Goal: Information Seeking & Learning: Learn about a topic

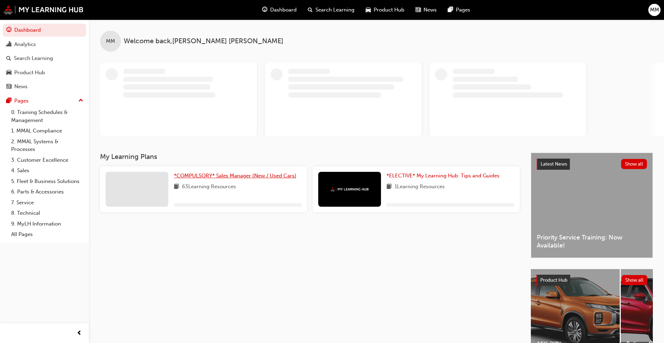
click at [230, 177] on span "*COMPULSORY* Sales Manager (New / Used Cars)" at bounding box center [235, 176] width 122 height 6
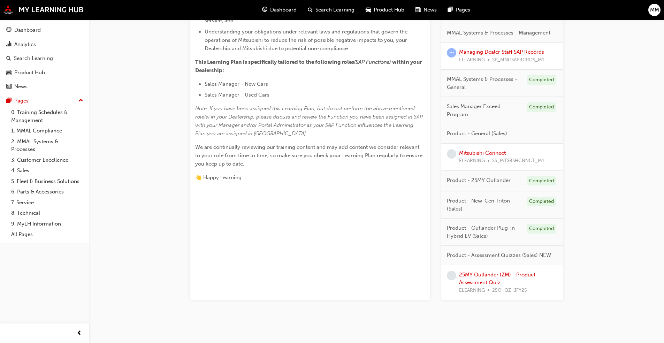
scroll to position [244, 0]
click at [488, 155] on link "Mitsubishi Connect" at bounding box center [482, 153] width 47 height 6
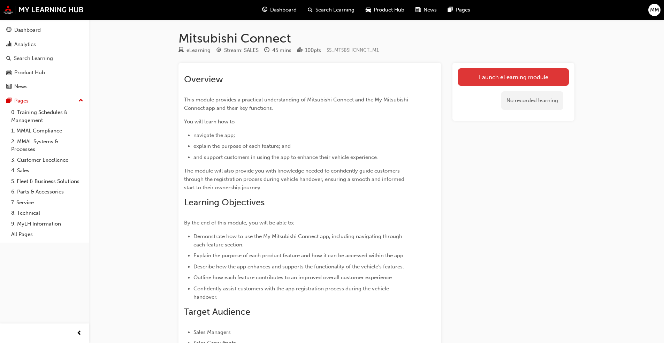
click at [509, 77] on link "Launch eLearning module" at bounding box center [513, 76] width 111 height 17
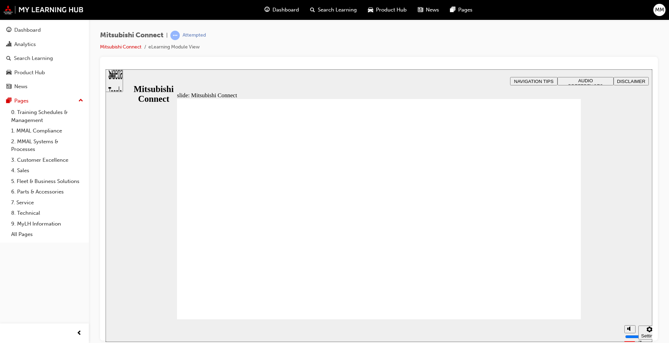
click at [635, 254] on div "slide: What will you learn today? Rectangle 1 B N Rectangle 2 Rectangle 3 What …" at bounding box center [379, 205] width 547 height 273
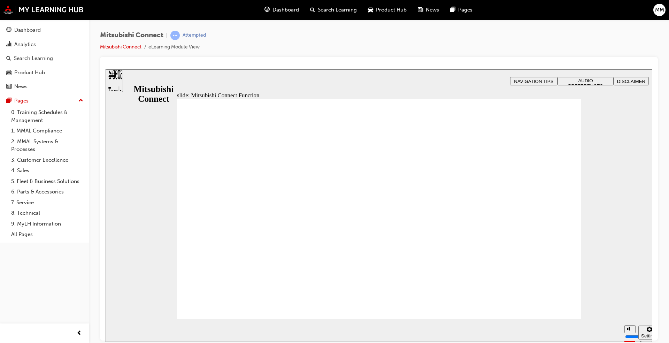
drag, startPoint x: 471, startPoint y: 150, endPoint x: 479, endPoint y: 164, distance: 15.8
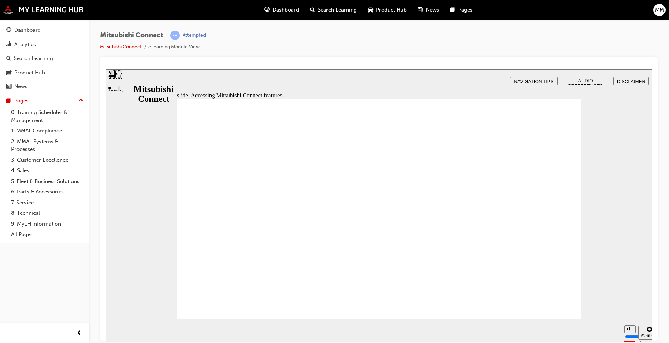
drag, startPoint x: 406, startPoint y: 141, endPoint x: 413, endPoint y: 144, distance: 7.5
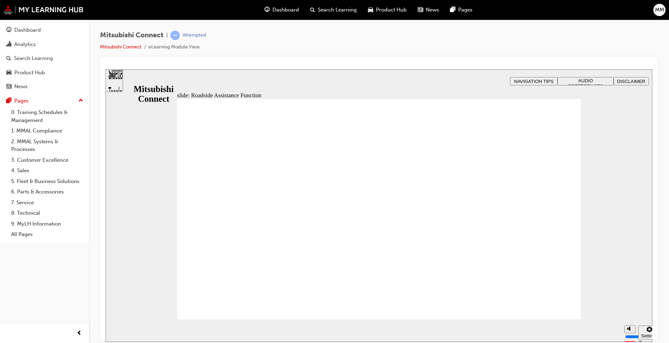
checkbox input "true"
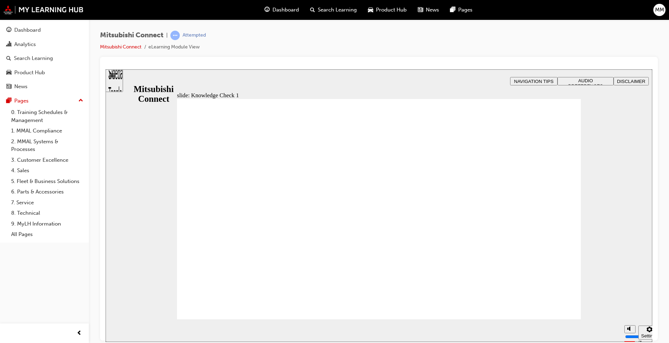
checkbox input "true"
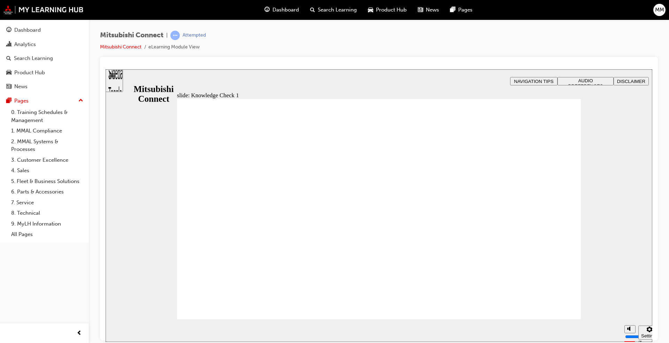
checkbox input "false"
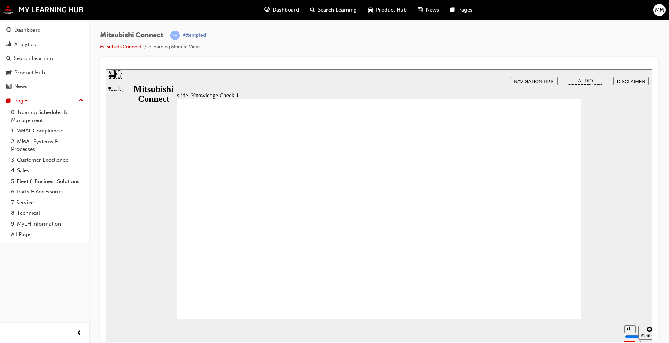
checkbox input "false"
checkbox input "true"
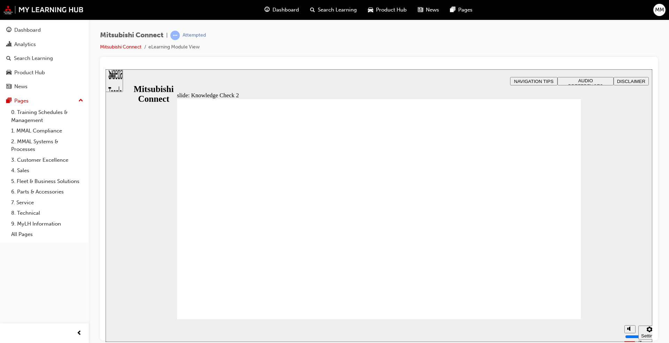
radio input "true"
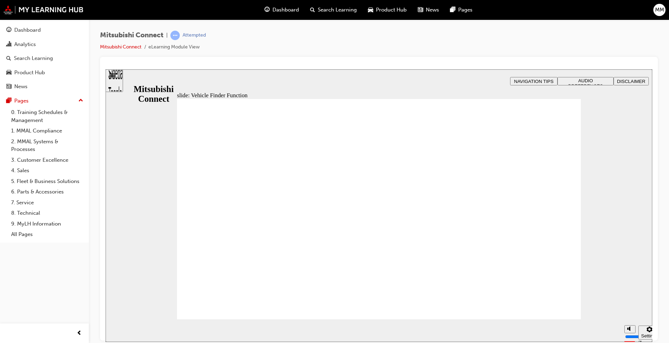
drag, startPoint x: 231, startPoint y: 272, endPoint x: 230, endPoint y: 276, distance: 4.0
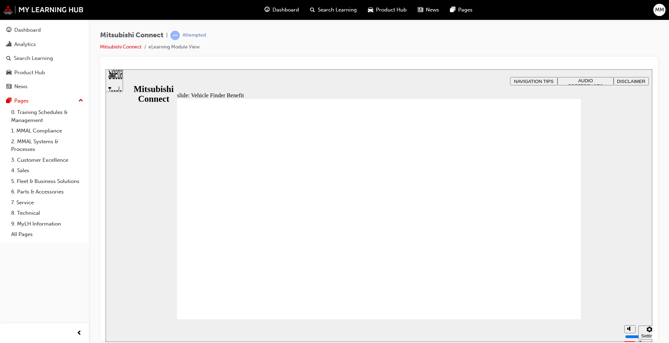
checkbox input "true"
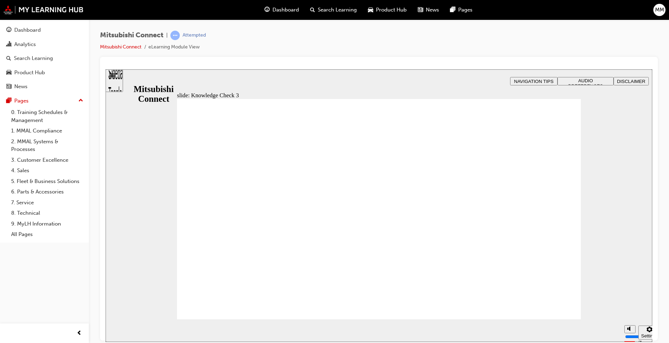
checkbox input "false"
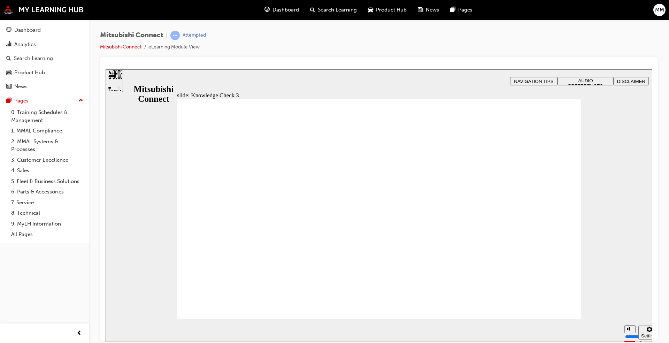
checkbox input "false"
checkbox input "true"
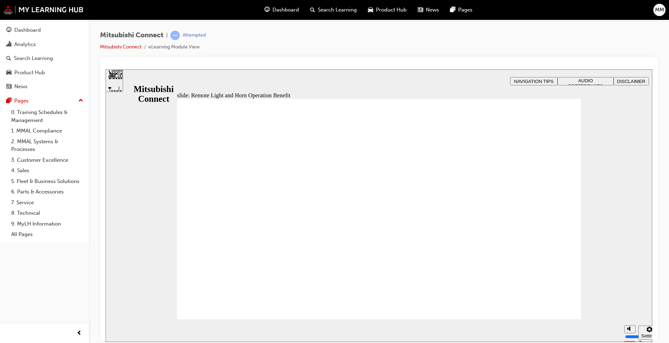
radio input "true"
drag, startPoint x: 197, startPoint y: 246, endPoint x: 245, endPoint y: 300, distance: 71.9
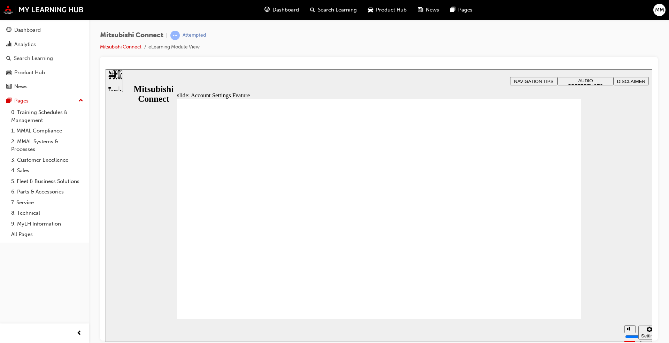
checkbox input "true"
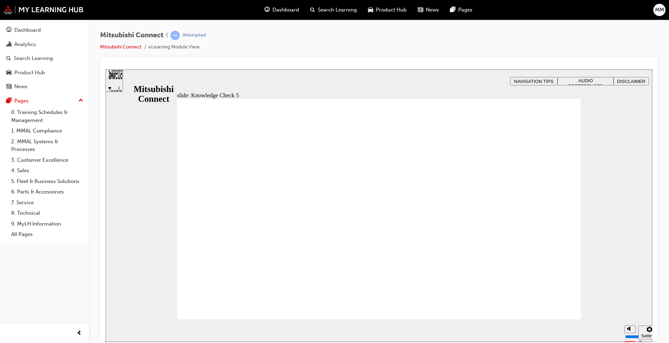
checkbox input "false"
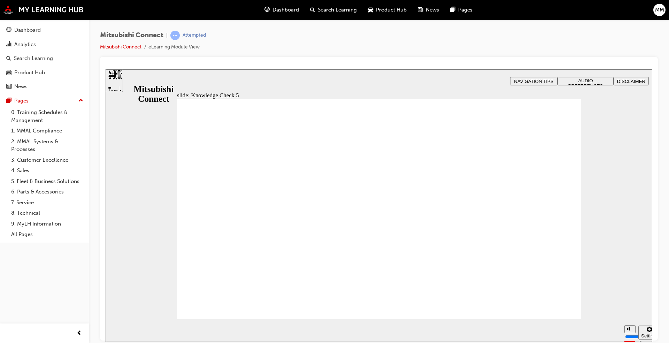
checkbox input "false"
checkbox input "true"
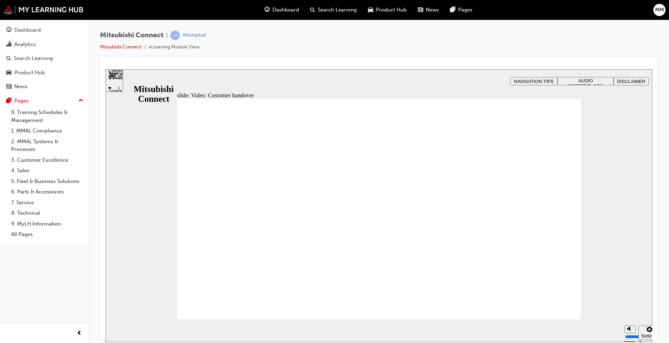
radio input "true"
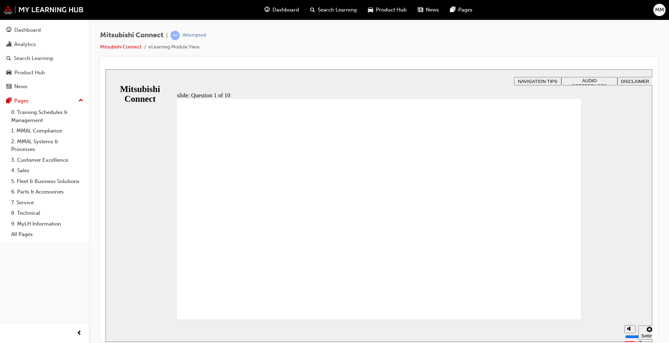
checkbox input "true"
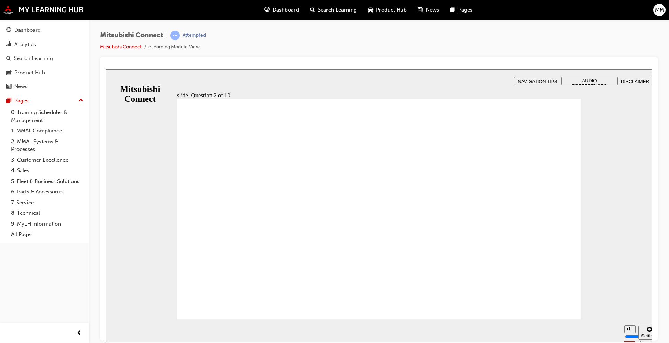
checkbox input "true"
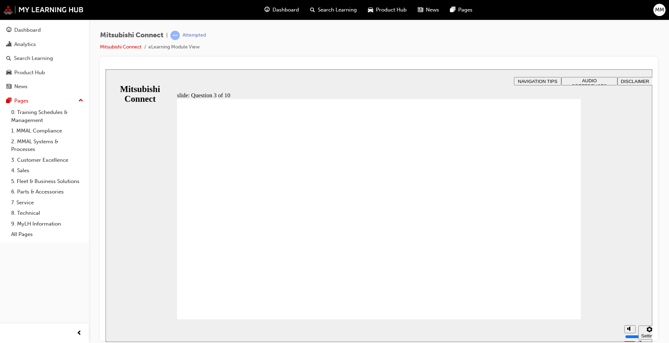
radio input "true"
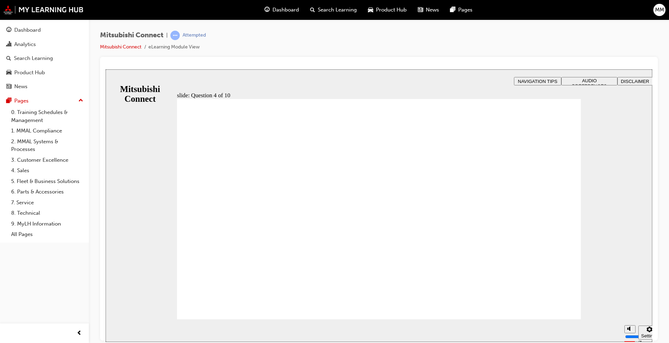
checkbox input "true"
drag, startPoint x: 250, startPoint y: 309, endPoint x: 230, endPoint y: 301, distance: 21.0
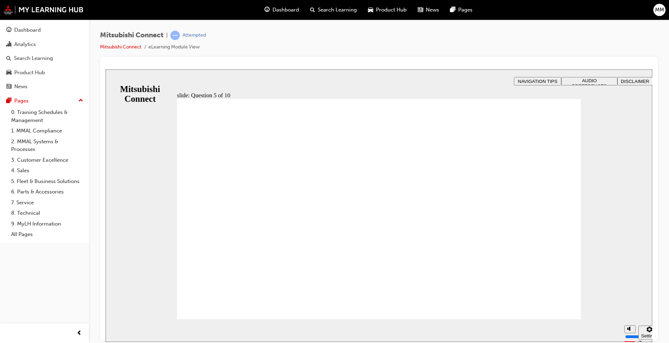
checkbox input "true"
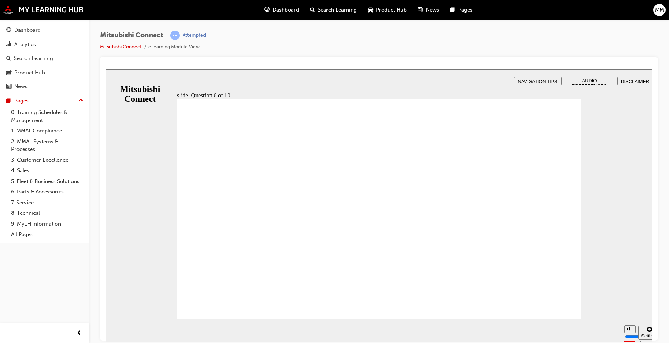
checkbox input "true"
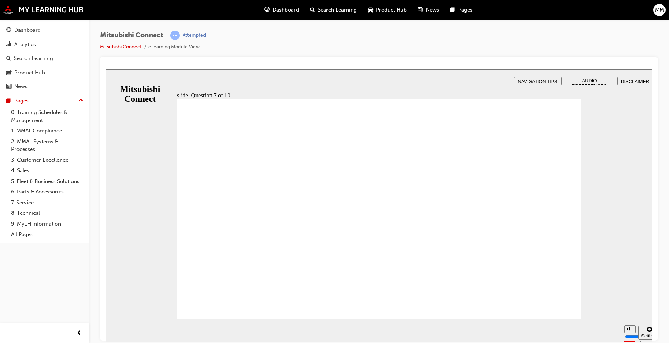
radio input "true"
drag, startPoint x: 388, startPoint y: 260, endPoint x: 388, endPoint y: 267, distance: 6.6
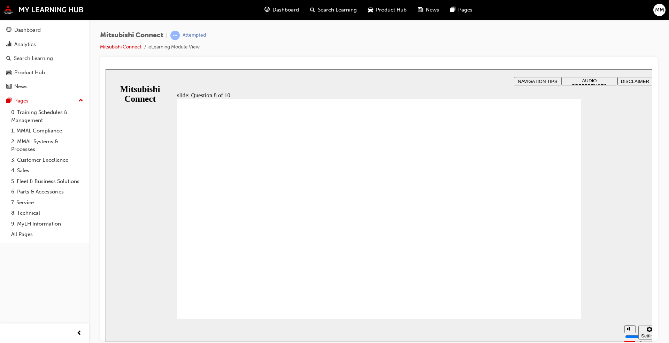
radio input "true"
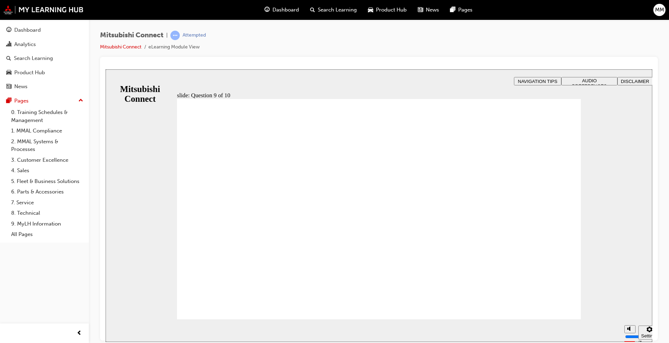
checkbox input "true"
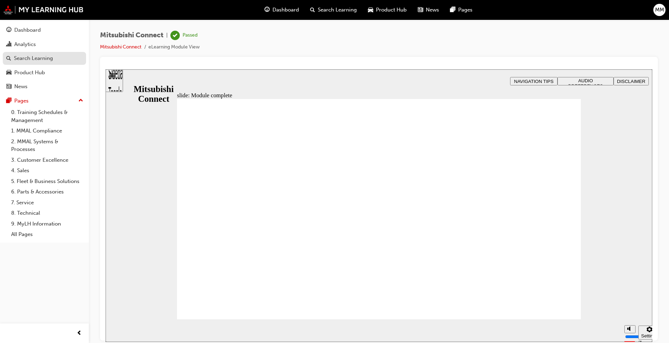
click at [29, 58] on div "Search Learning" at bounding box center [33, 58] width 39 height 8
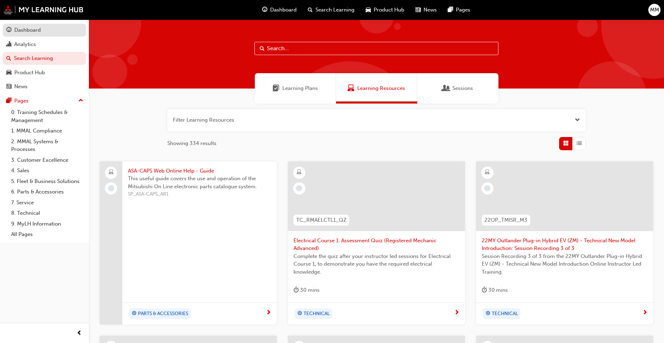
click at [28, 32] on div "Dashboard" at bounding box center [27, 30] width 26 height 8
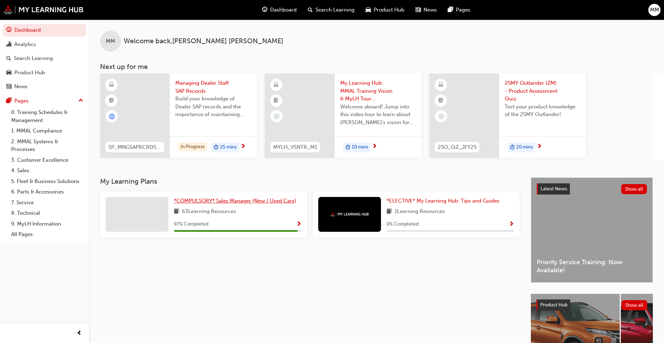
click at [240, 201] on span "*COMPULSORY* Sales Manager (New / Used Cars)" at bounding box center [235, 201] width 122 height 6
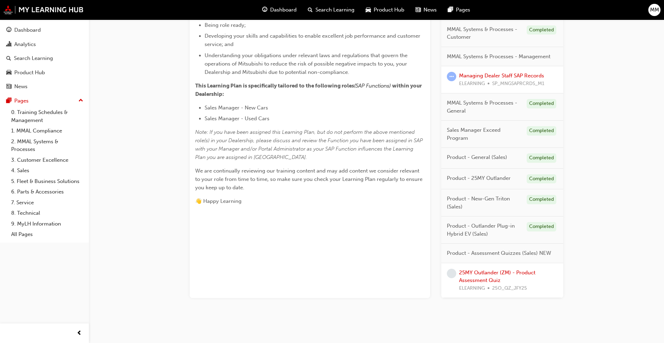
scroll to position [226, 0]
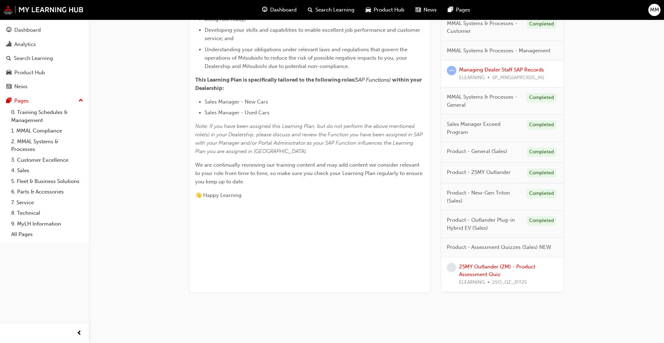
click at [483, 270] on div "25MY Outlander (ZM) - Product Assessment Quiz ELEARNING 25O_QZ_JFY25" at bounding box center [508, 275] width 99 height 24
click at [483, 267] on link "25MY Outlander (ZM) - Product Assessment Quiz" at bounding box center [497, 271] width 76 height 14
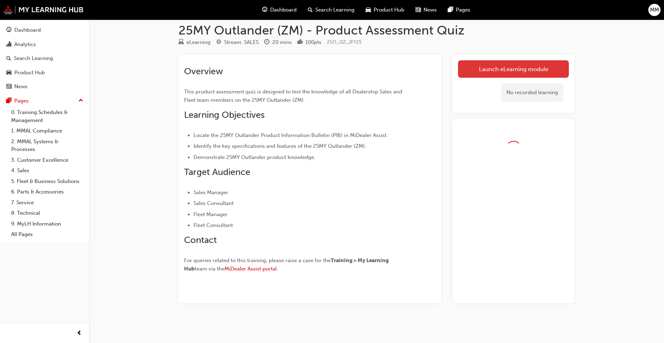
scroll to position [27, 0]
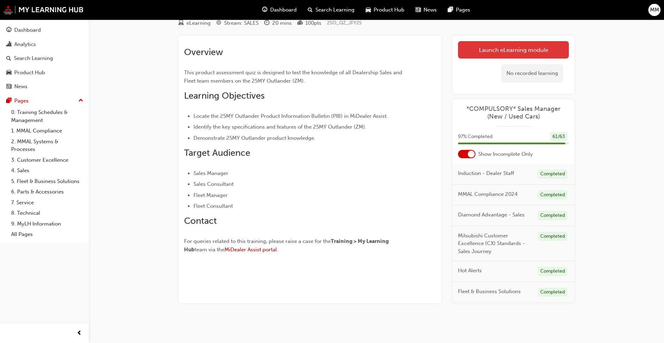
click at [504, 51] on link "Launch eLearning module" at bounding box center [513, 49] width 111 height 17
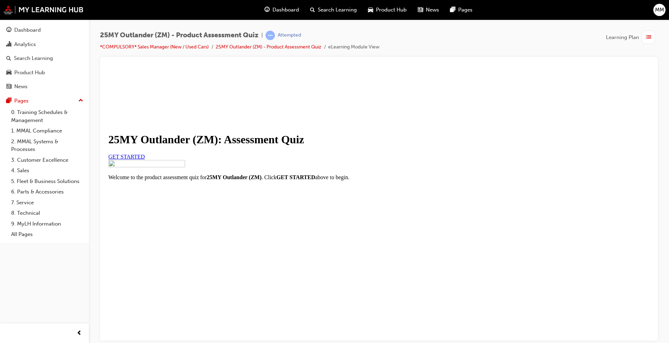
click at [145, 159] on span "GET STARTED" at bounding box center [126, 156] width 37 height 6
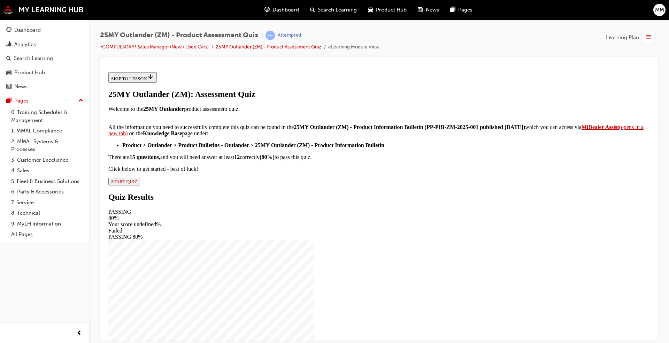
scroll to position [91, 0]
click at [137, 184] on span "START QUIZ" at bounding box center [124, 180] width 26 height 5
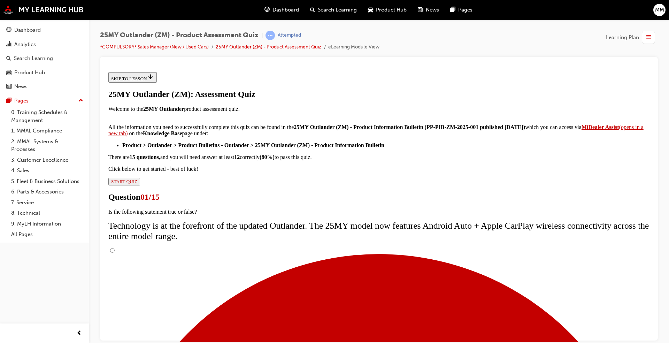
scroll to position [37, 0]
click at [115, 248] on input "True" at bounding box center [112, 250] width 5 height 5
radio input "true"
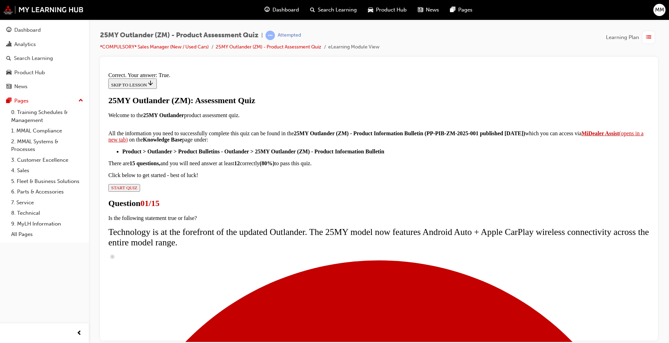
scroll to position [59, 0]
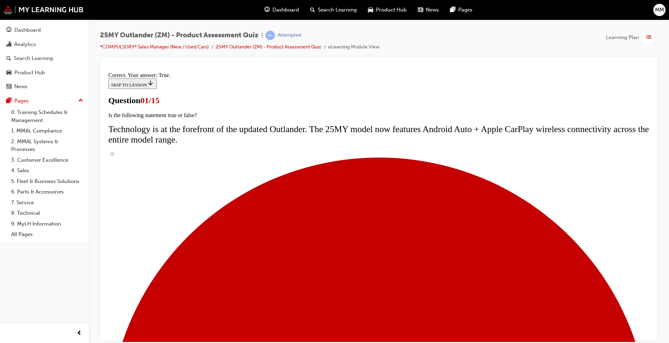
scroll to position [49, 0]
radio input "true"
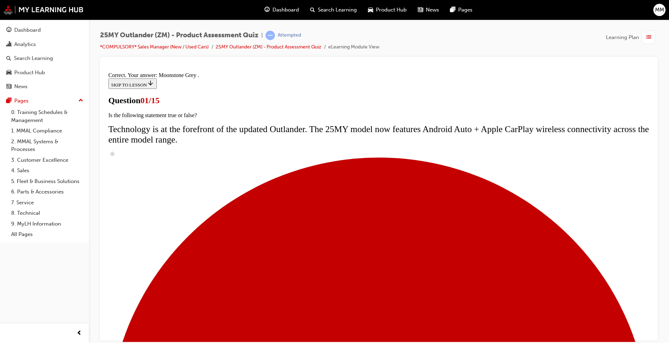
scroll to position [147, 0]
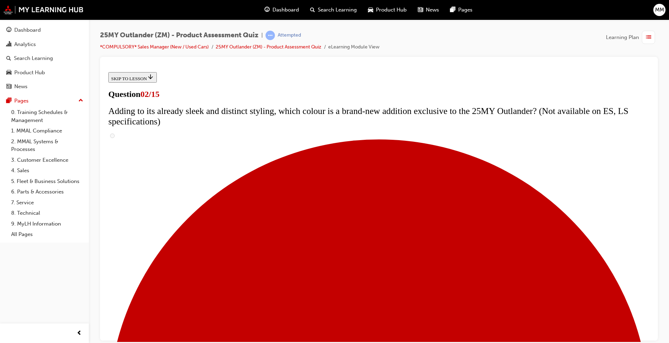
scroll to position [105, 0]
checkbox input "true"
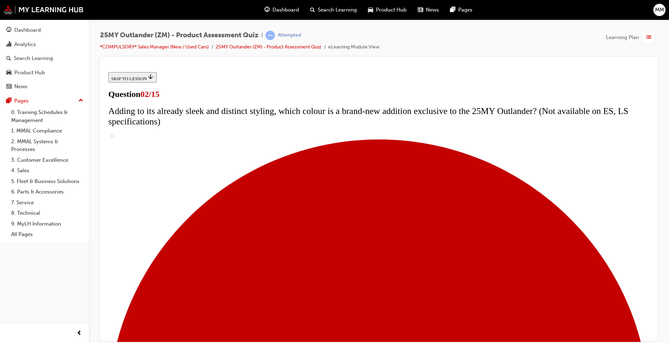
checkbox input "true"
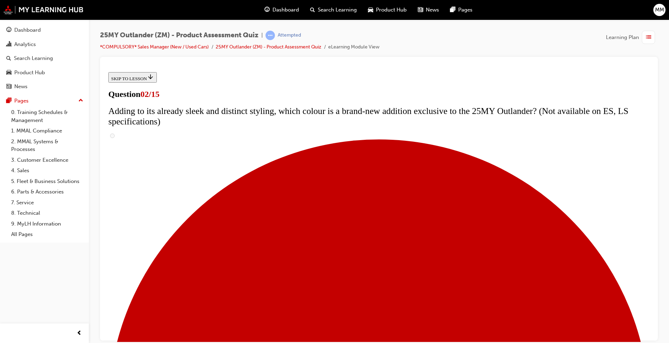
checkbox input "true"
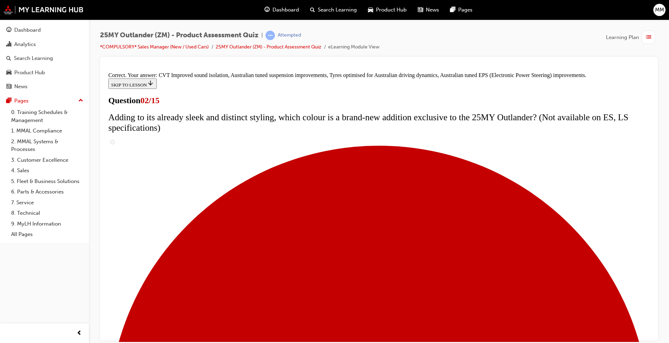
scroll to position [170, 0]
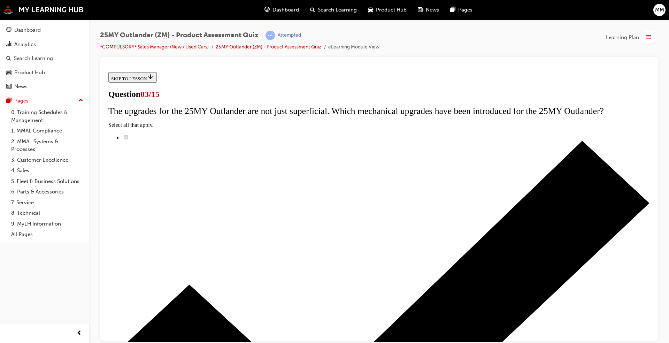
radio input "true"
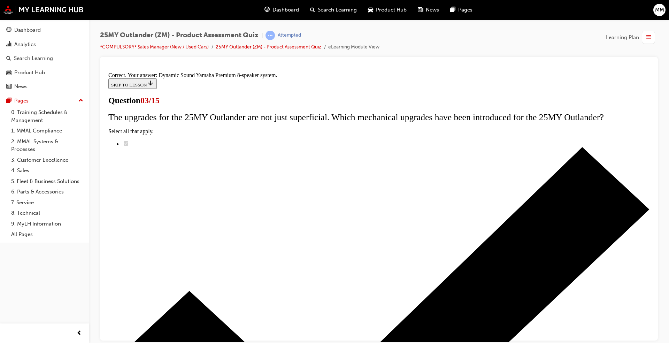
scroll to position [91, 0]
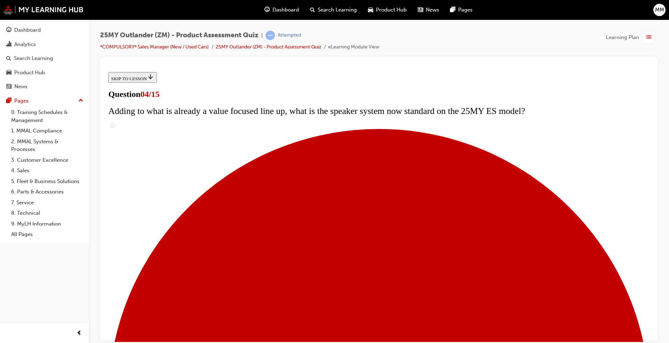
scroll to position [116, 0]
checkbox input "true"
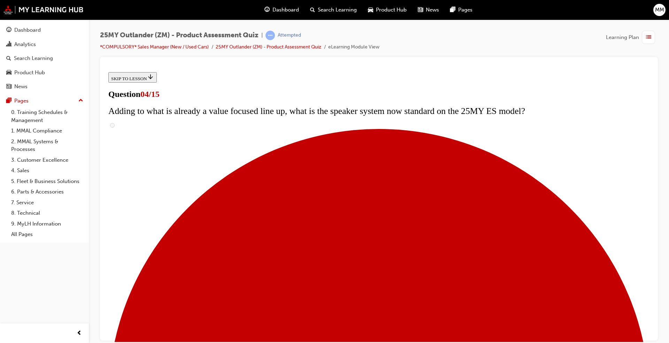
checkbox input "true"
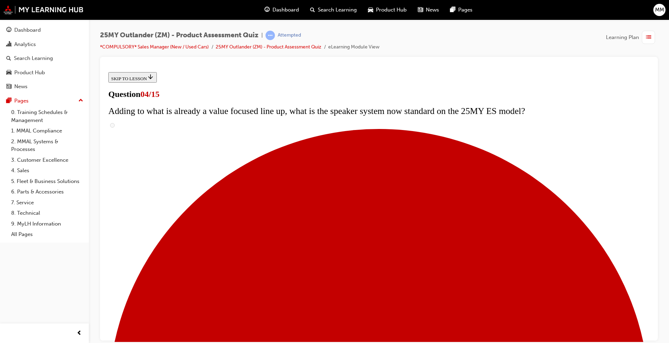
checkbox input "true"
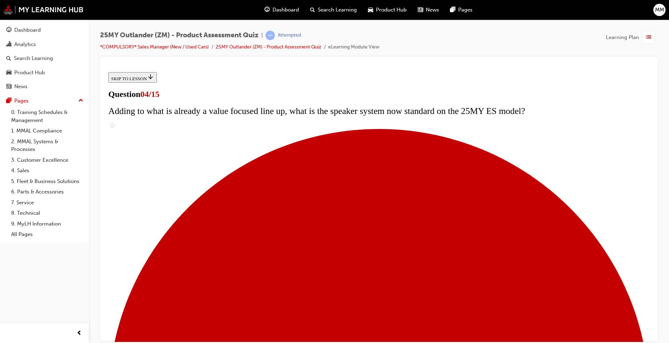
checkbox input "true"
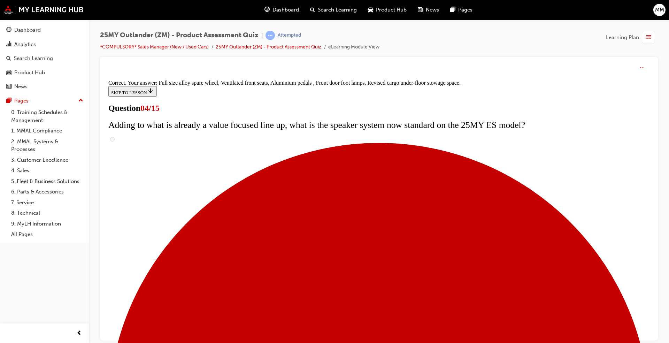
scroll to position [198, 0]
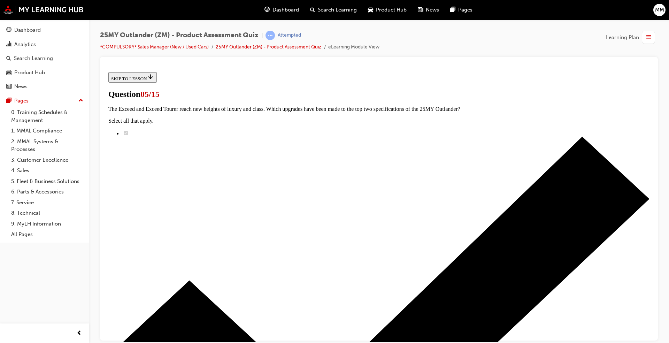
scroll to position [70, 0]
radio input "true"
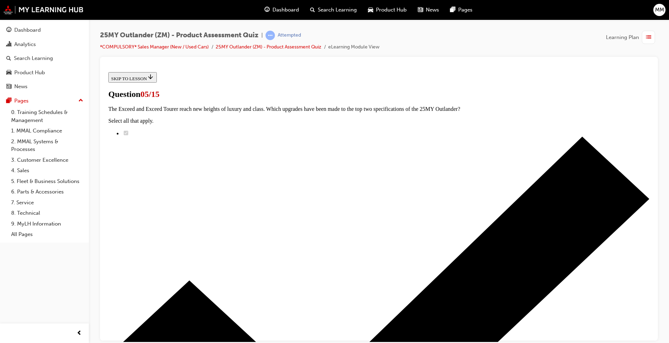
radio input "true"
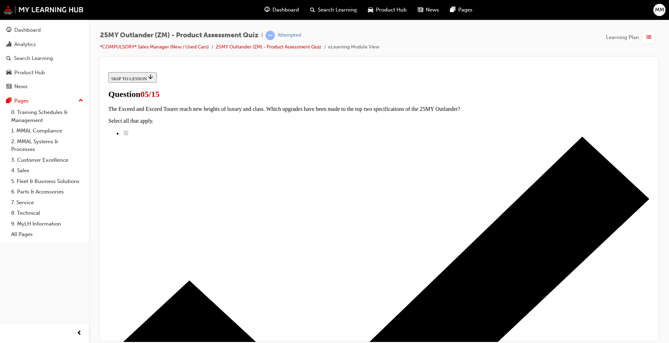
radio input "true"
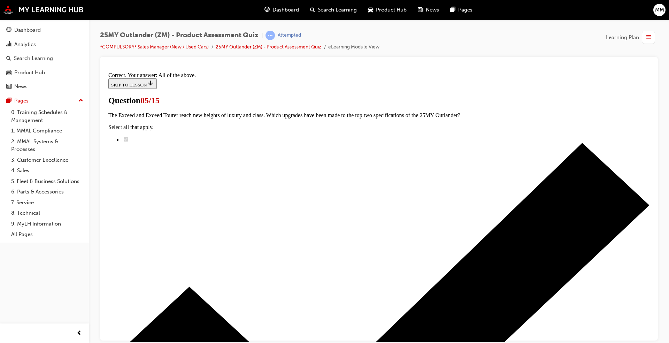
scroll to position [147, 0]
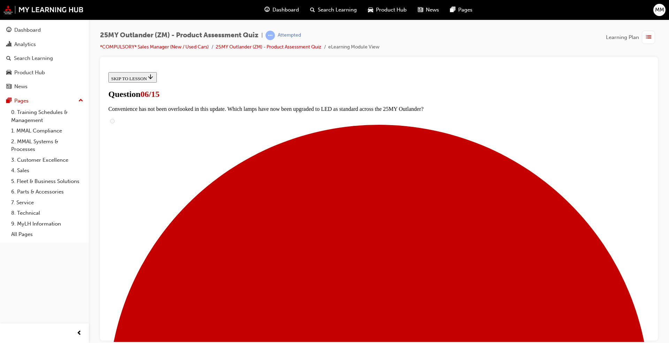
scroll to position [139, 0]
radio input "true"
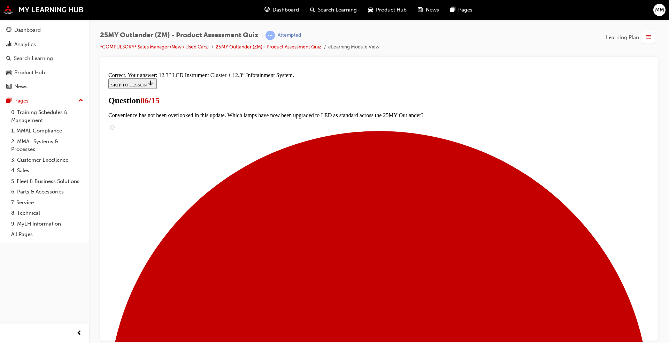
scroll to position [213, 0]
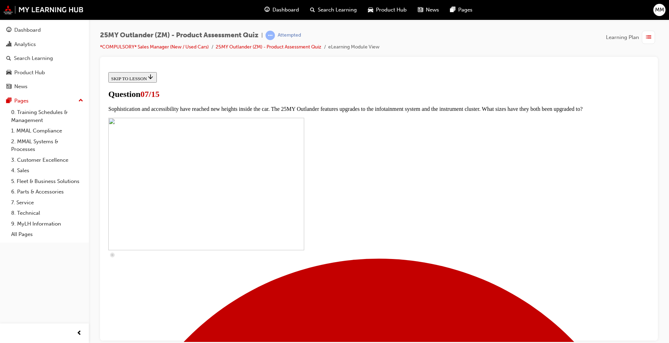
scroll to position [209, 0]
checkbox input "true"
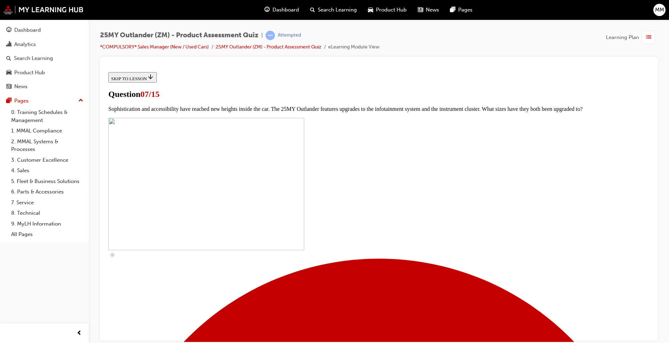
checkbox input "true"
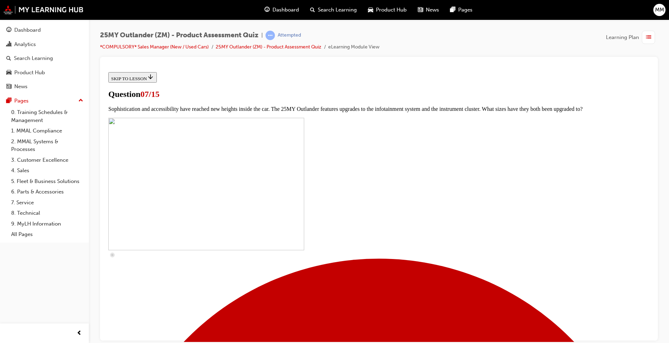
checkbox input "true"
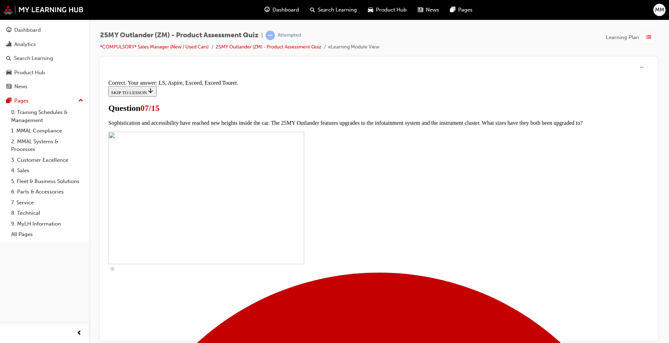
scroll to position [292, 0]
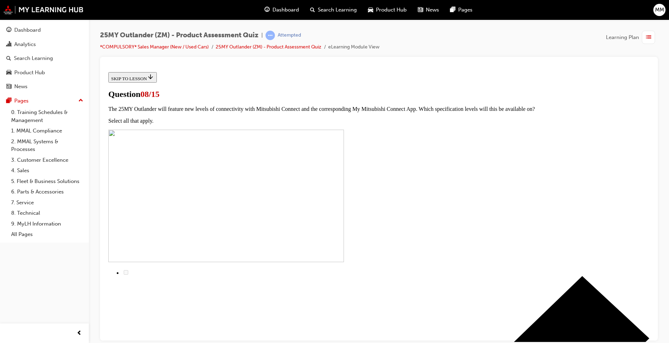
radio input "true"
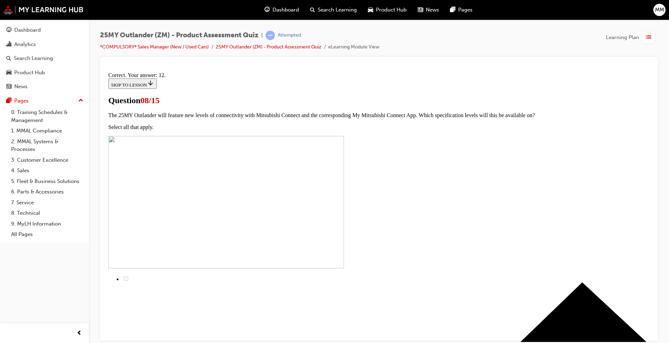
scroll to position [91, 0]
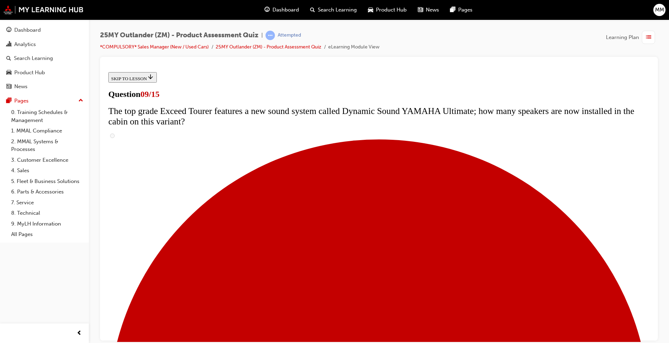
scroll to position [244, 0]
radio input "true"
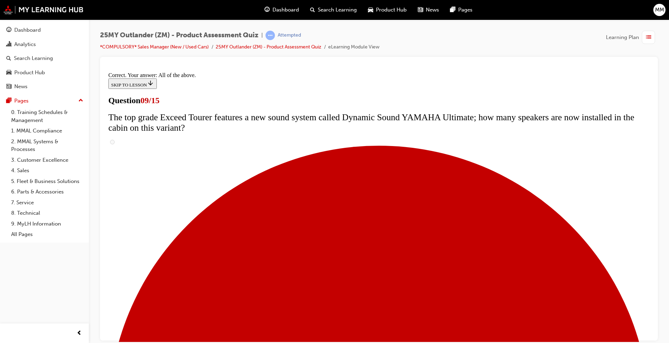
scroll to position [340, 0]
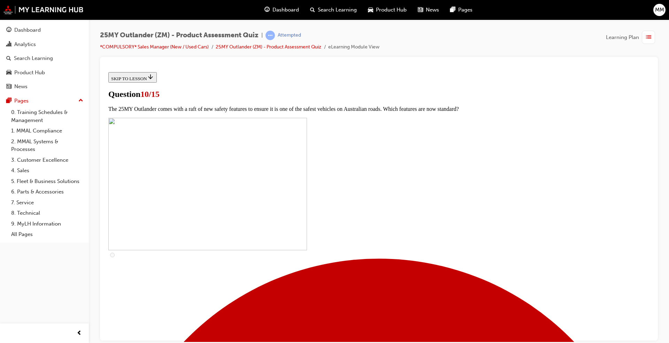
scroll to position [174, 0]
checkbox input "true"
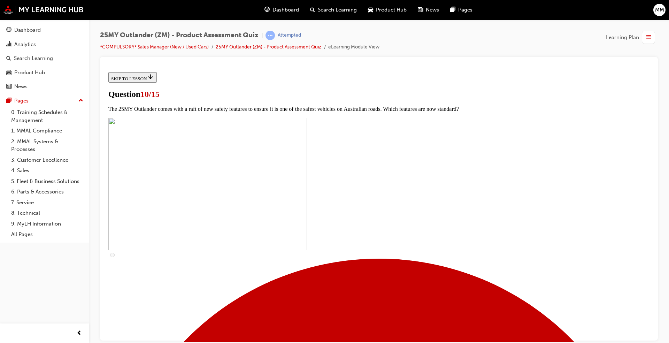
checkbox input "true"
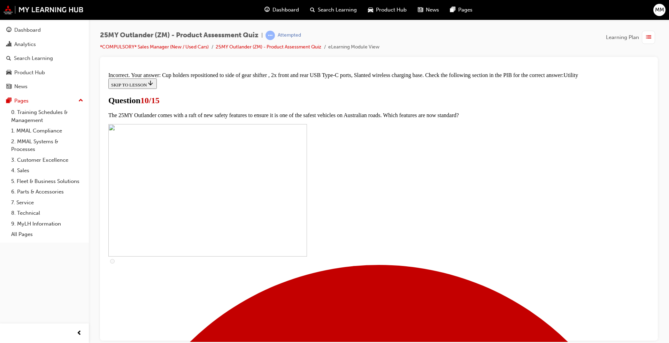
scroll to position [318, 0]
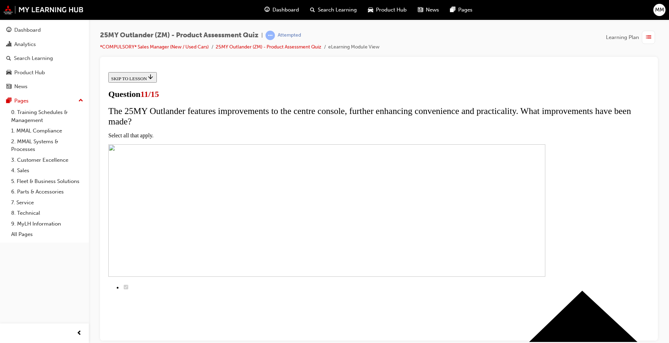
scroll to position [35, 0]
checkbox input "true"
drag, startPoint x: 268, startPoint y: 231, endPoint x: 267, endPoint y: 247, distance: 16.8
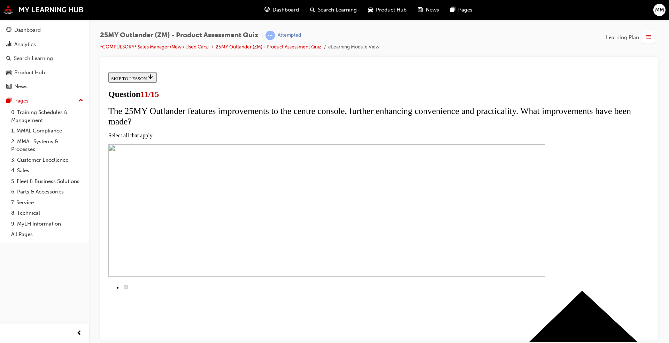
checkbox input "true"
drag, startPoint x: 267, startPoint y: 257, endPoint x: 267, endPoint y: 263, distance: 5.9
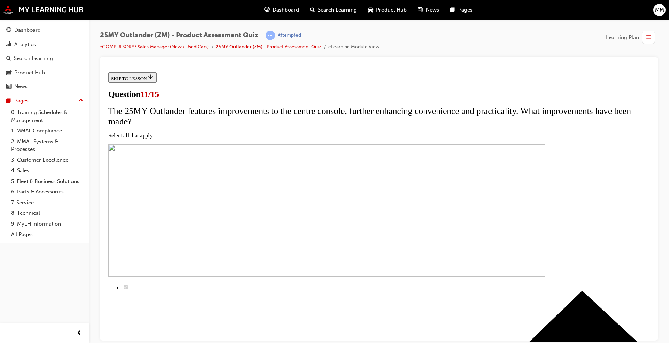
checkbox input "true"
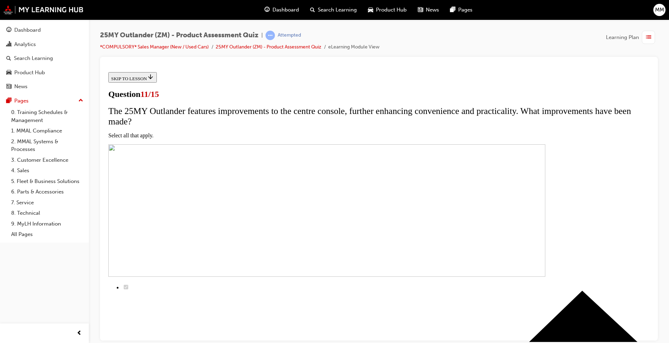
scroll to position [121, 0]
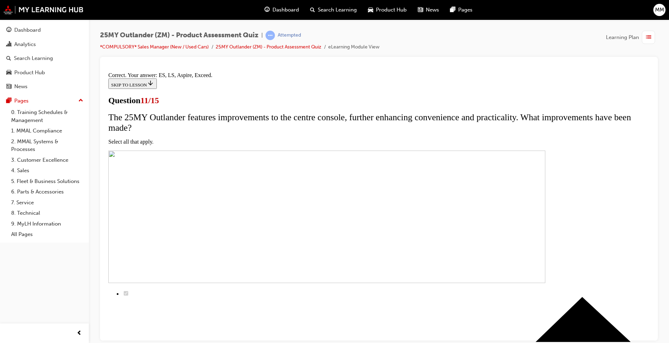
scroll to position [143, 0]
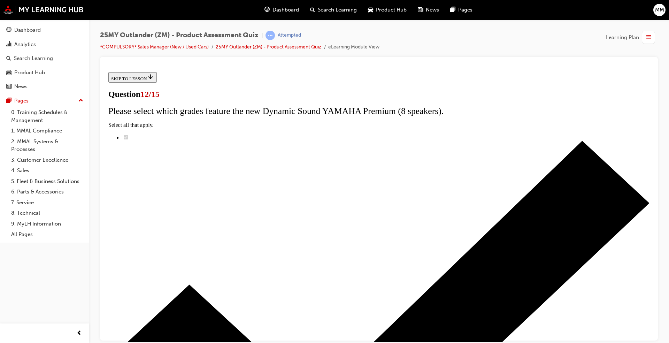
scroll to position [37, 0]
radio input "true"
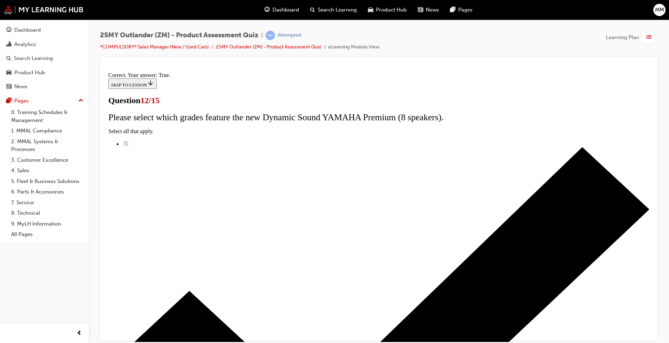
scroll to position [59, 0]
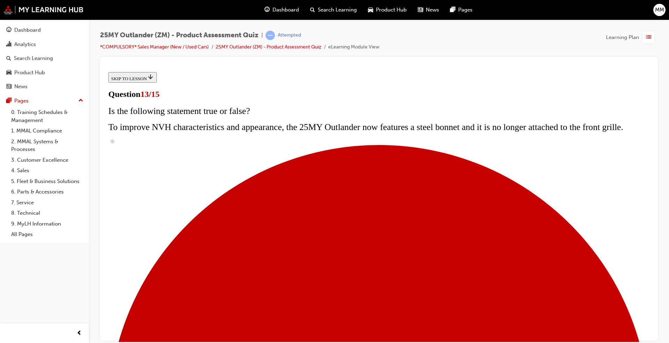
scroll to position [84, 0]
radio input "true"
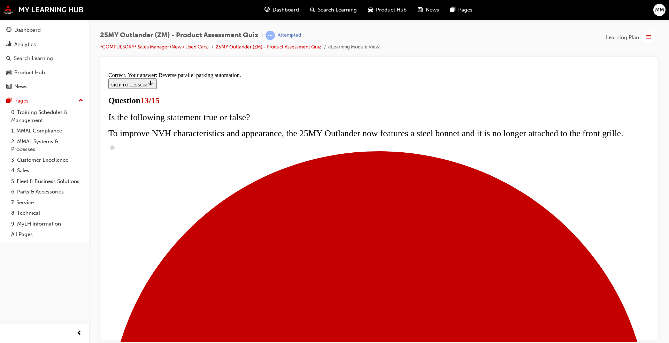
scroll to position [159, 0]
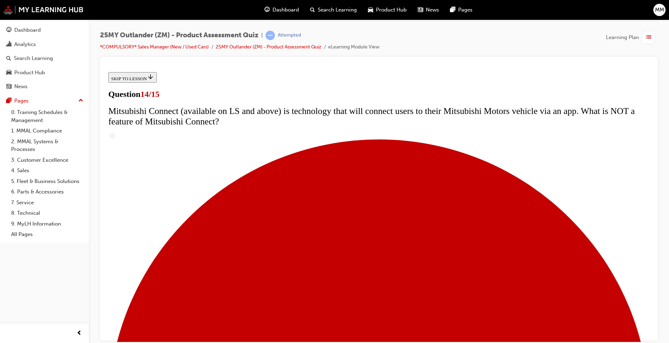
scroll to position [244, 0]
radio input "true"
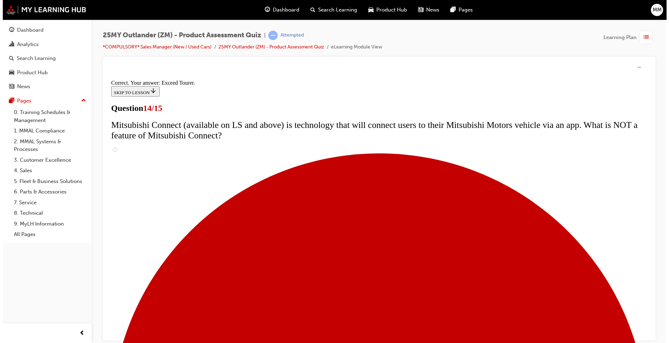
scroll to position [268, 0]
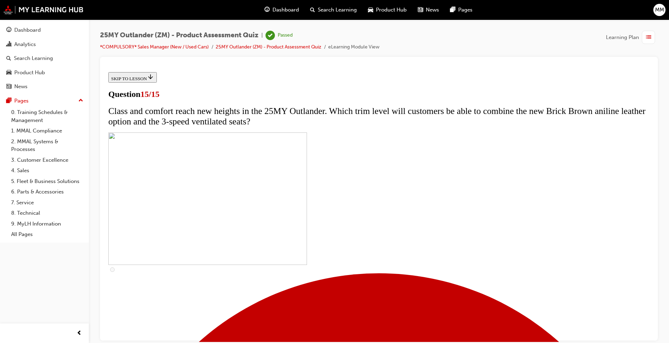
scroll to position [83, 0]
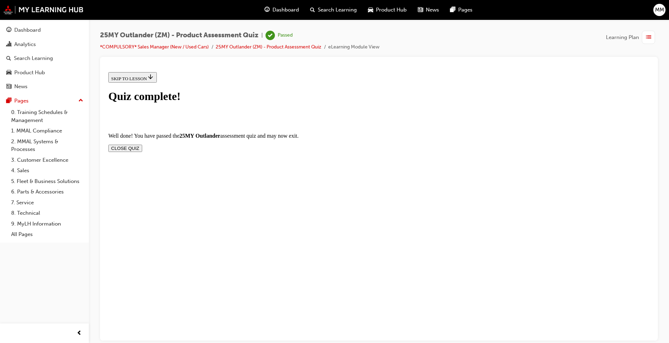
click at [142, 144] on button "CLOSE QUIZ" at bounding box center [125, 147] width 34 height 7
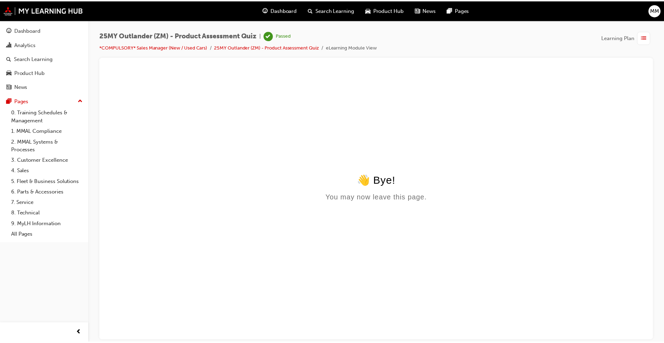
scroll to position [0, 0]
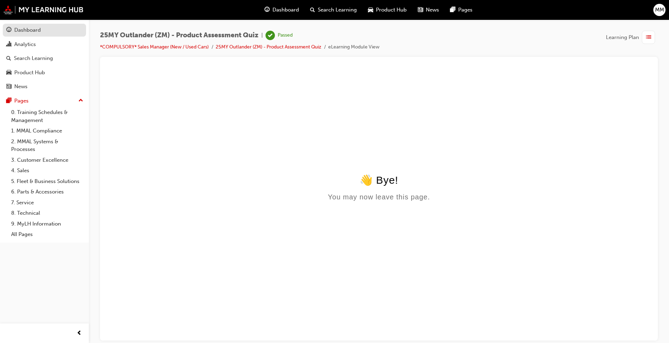
click at [28, 31] on div "Dashboard" at bounding box center [27, 30] width 26 height 8
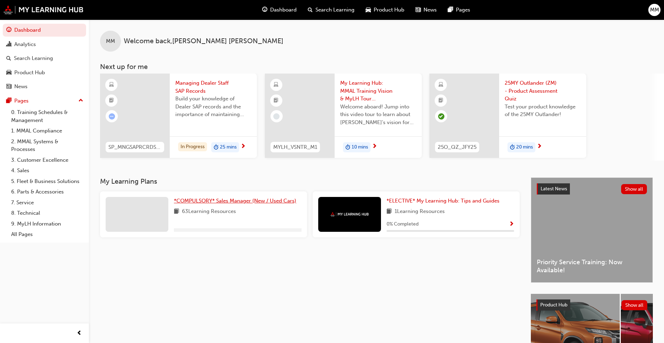
click at [227, 200] on span "*COMPULSORY* Sales Manager (New / Used Cars)" at bounding box center [235, 201] width 122 height 6
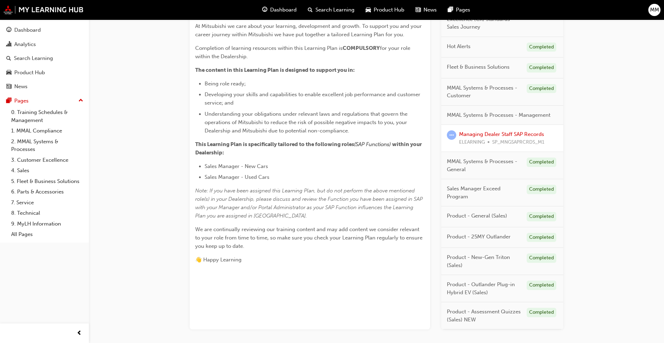
scroll to position [94, 0]
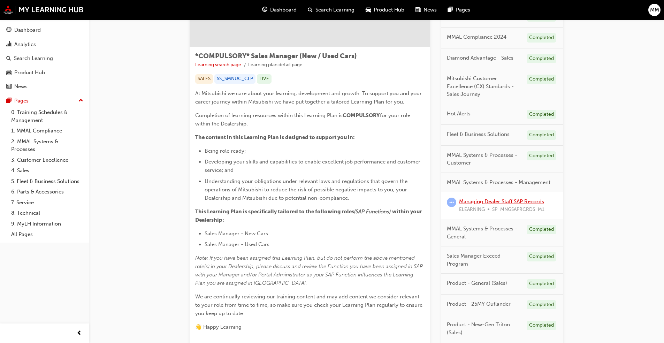
click at [498, 203] on link "Managing Dealer Staff SAP Records" at bounding box center [501, 201] width 85 height 6
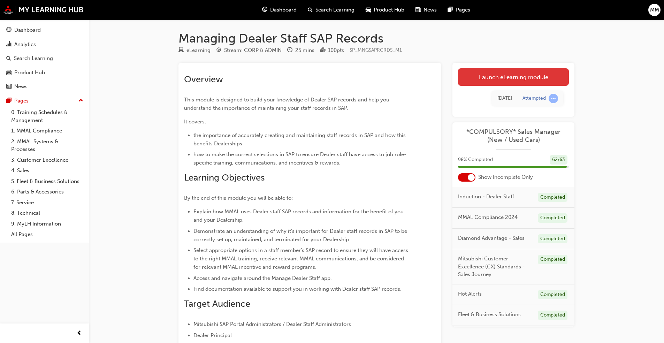
click at [518, 77] on link "Launch eLearning module" at bounding box center [513, 76] width 111 height 17
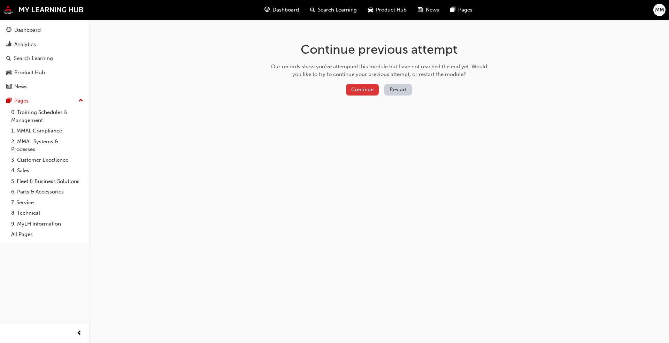
click at [368, 91] on button "Continue" at bounding box center [362, 90] width 33 height 12
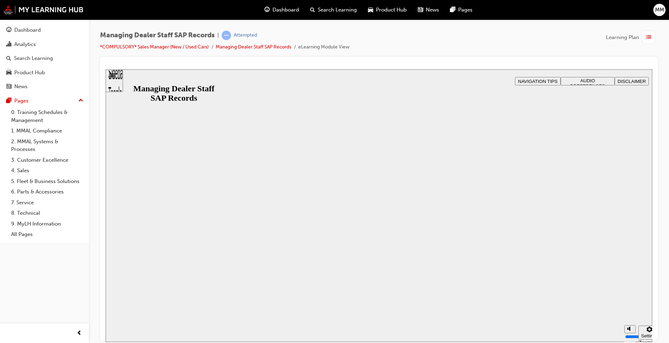
click at [132, 342] on button "Resume" at bounding box center [119, 346] width 26 height 8
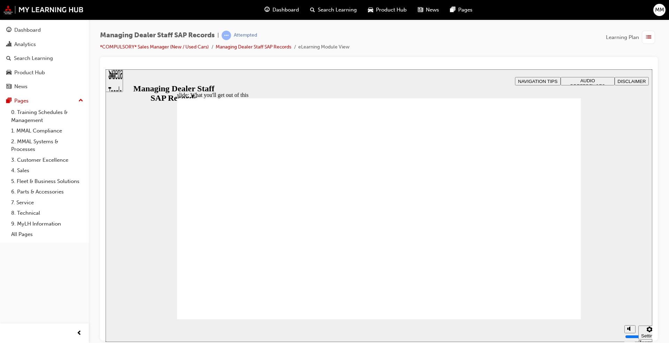
drag, startPoint x: 155, startPoint y: 247, endPoint x: 169, endPoint y: 234, distance: 18.2
click at [157, 245] on div "slide: What you'll get out of this Rectangle 1 Rectangle 3 Parallelogram 1 Para…" at bounding box center [379, 205] width 547 height 273
drag, startPoint x: 216, startPoint y: 189, endPoint x: 213, endPoint y: 179, distance: 10.4
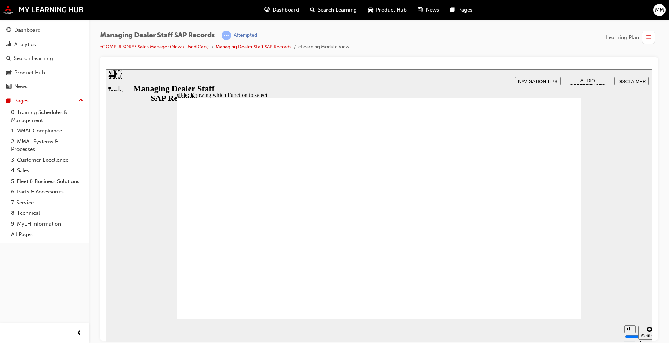
drag, startPoint x: 543, startPoint y: 297, endPoint x: 546, endPoint y: 304, distance: 7.4
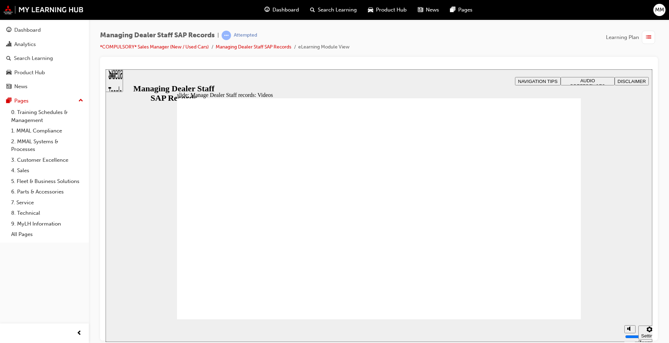
type input "123"
type input "127"
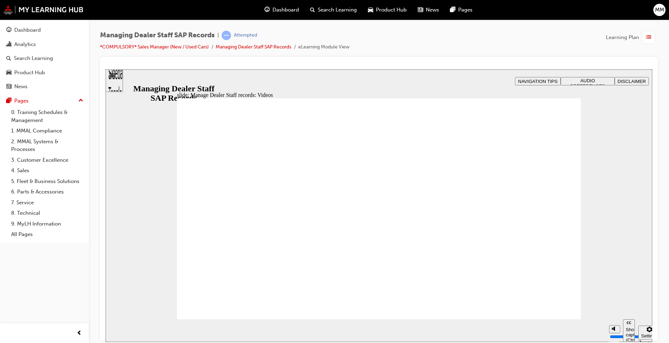
type input "254"
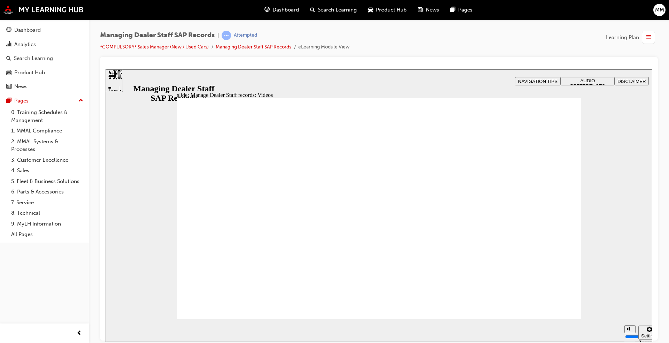
drag, startPoint x: 245, startPoint y: 291, endPoint x: 525, endPoint y: 292, distance: 279.9
type input "75"
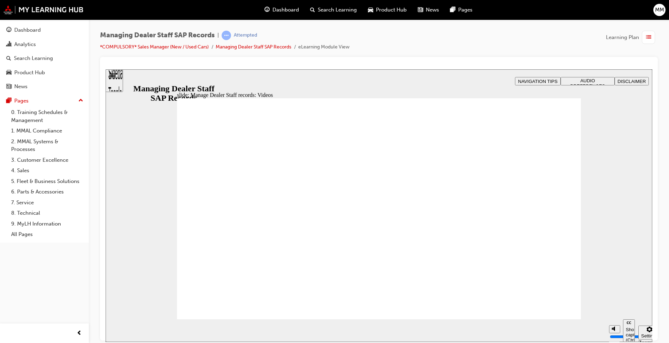
drag, startPoint x: 232, startPoint y: 290, endPoint x: 528, endPoint y: 296, distance: 296.7
type input "144"
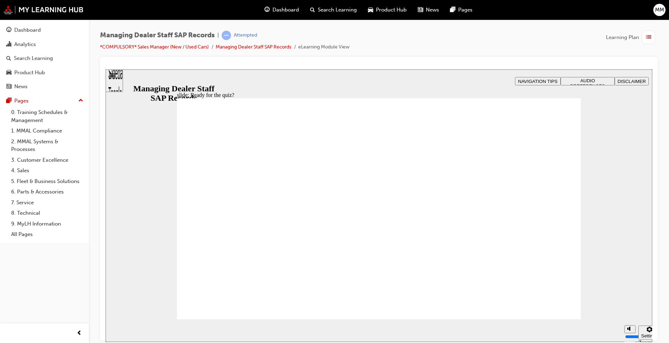
checkbox input "true"
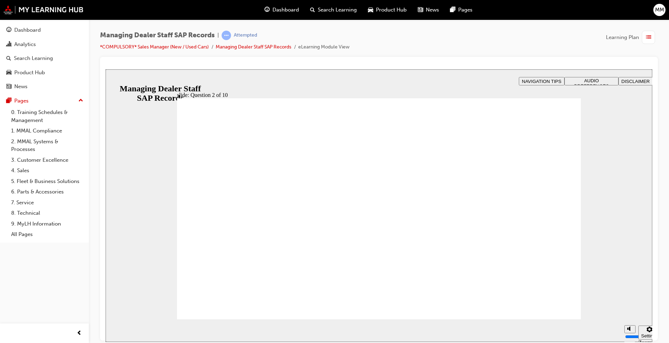
radio input "true"
drag, startPoint x: 221, startPoint y: 298, endPoint x: 227, endPoint y: 304, distance: 8.6
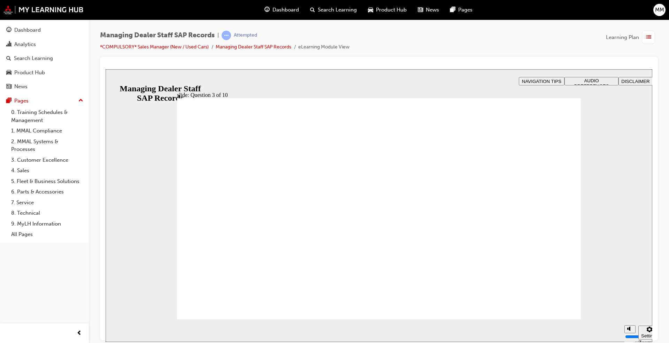
drag, startPoint x: 534, startPoint y: 310, endPoint x: 544, endPoint y: 302, distance: 12.9
checkbox input "true"
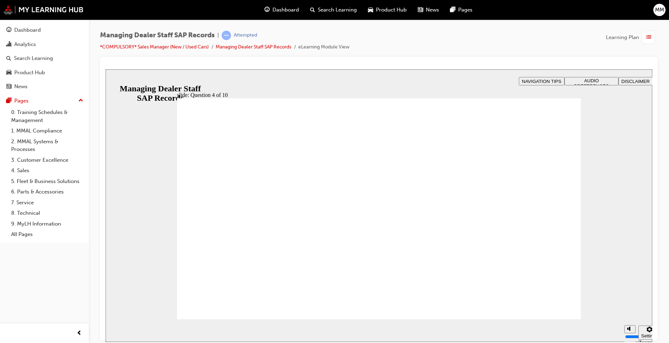
checkbox input "true"
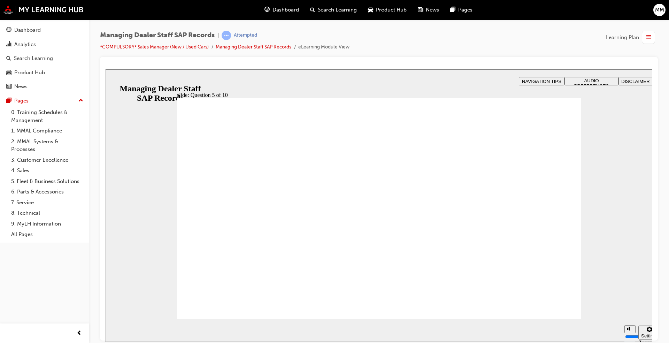
radio input "true"
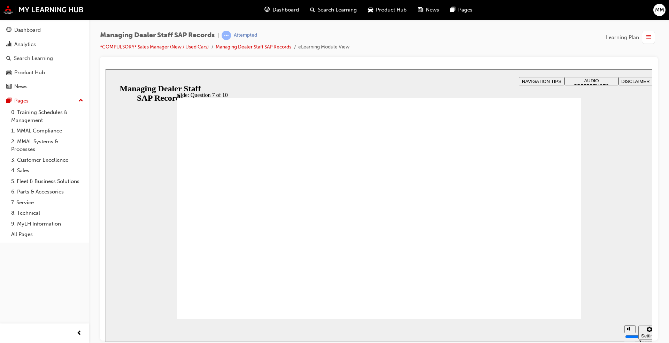
checkbox input "true"
radio input "true"
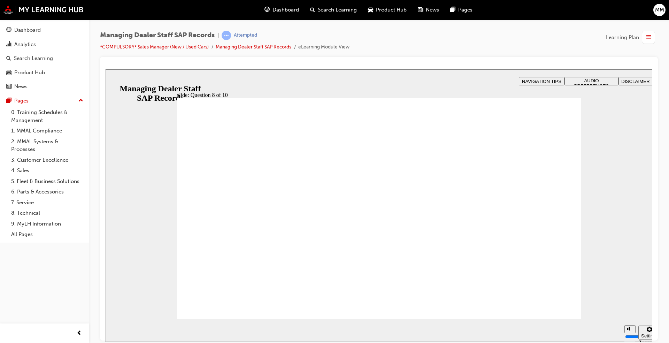
radio input "true"
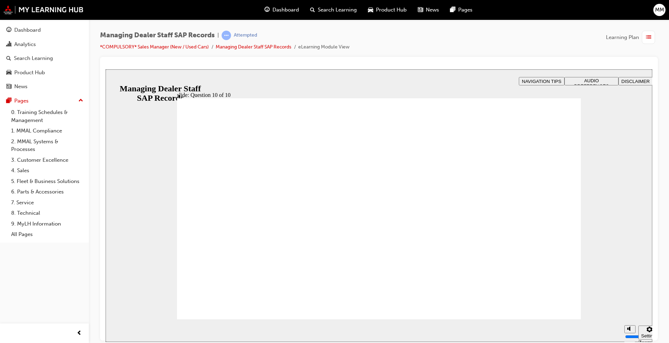
drag, startPoint x: 236, startPoint y: 298, endPoint x: 243, endPoint y: 294, distance: 8.1
click at [22, 30] on div "Dashboard" at bounding box center [27, 30] width 26 height 8
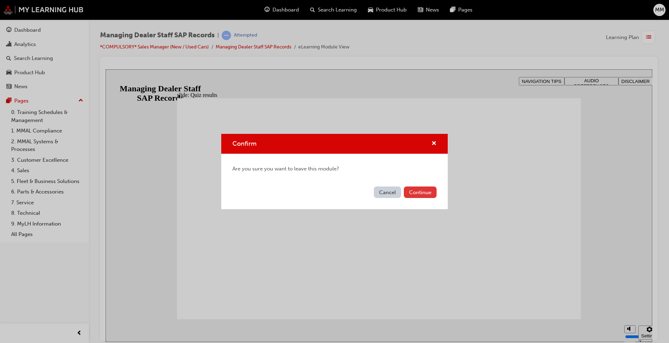
click at [420, 189] on button "Continue" at bounding box center [420, 192] width 33 height 12
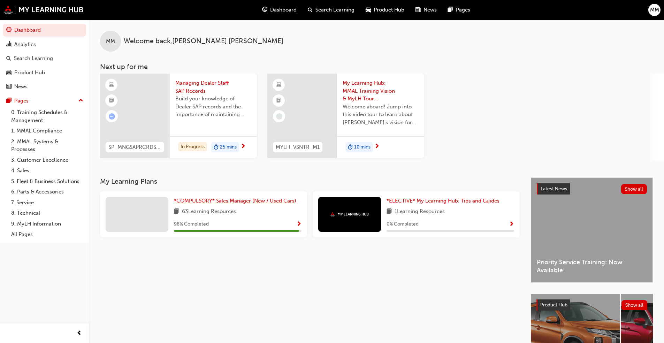
click at [238, 204] on span "*COMPULSORY* Sales Manager (New / Used Cars)" at bounding box center [235, 201] width 122 height 6
